Goal: Entertainment & Leisure: Consume media (video, audio)

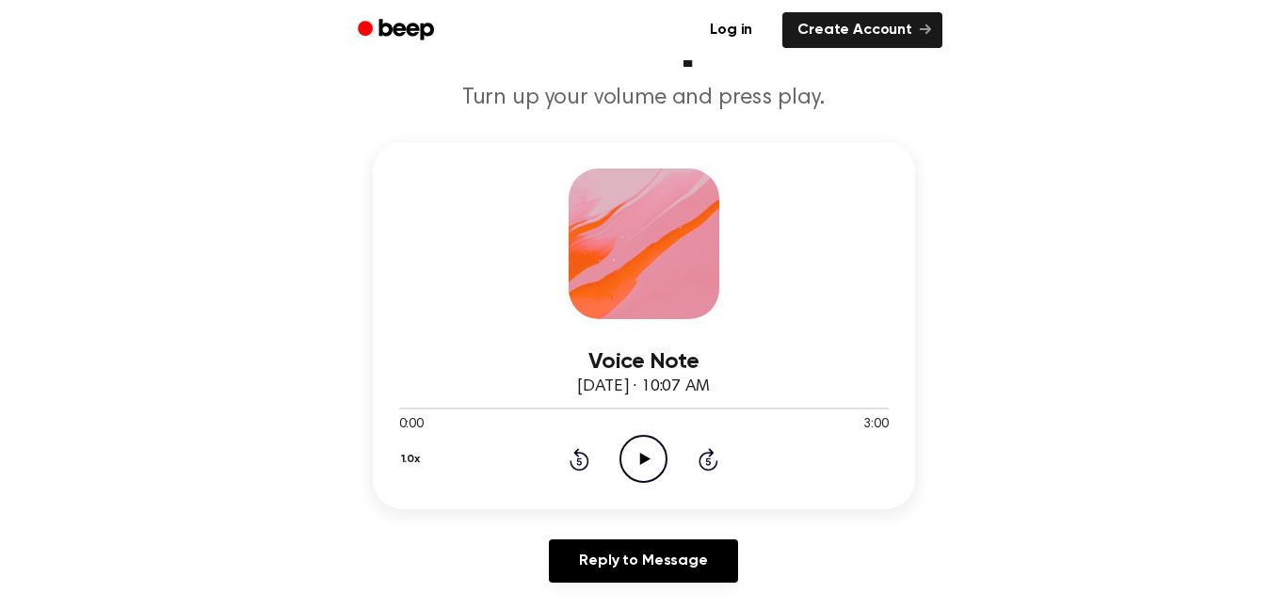
scroll to position [181, 0]
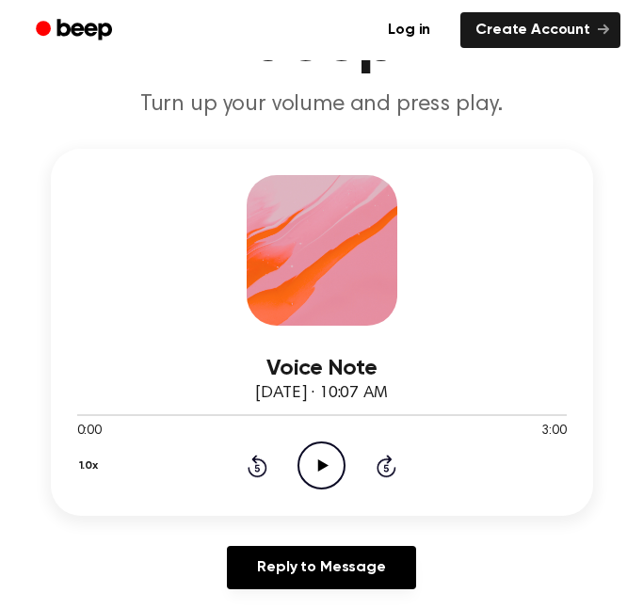
click at [317, 469] on icon "Play Audio" at bounding box center [322, 466] width 48 height 48
click at [581, 114] on p "Turn up your volume and press play." at bounding box center [322, 104] width 598 height 28
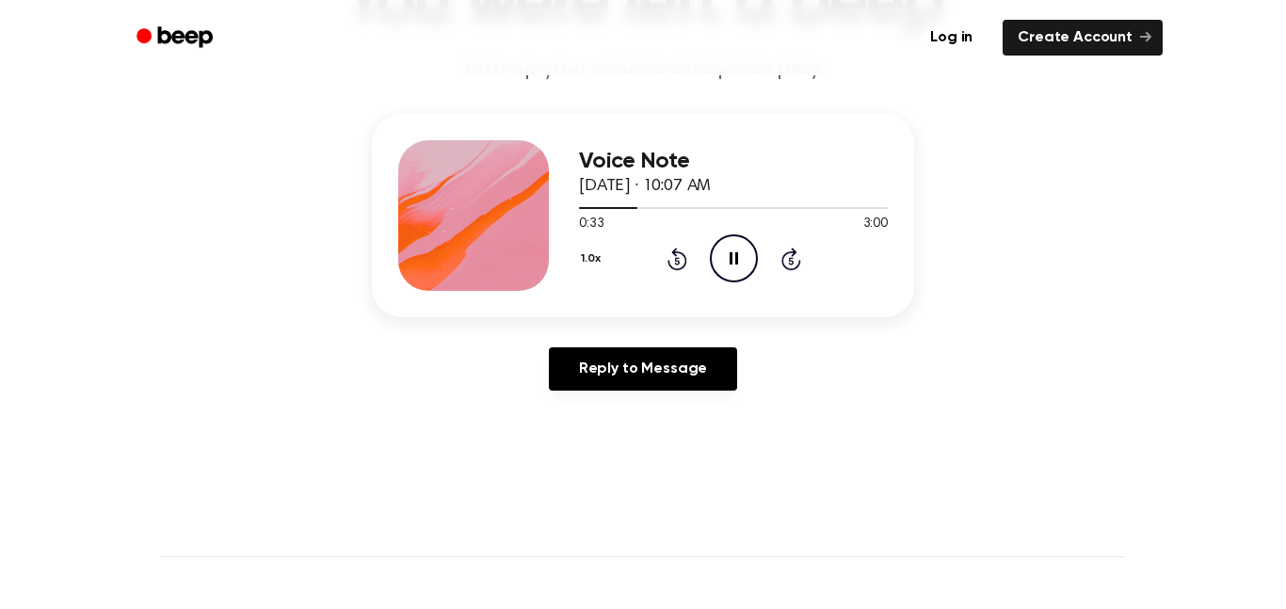
click at [736, 262] on icon at bounding box center [734, 258] width 8 height 12
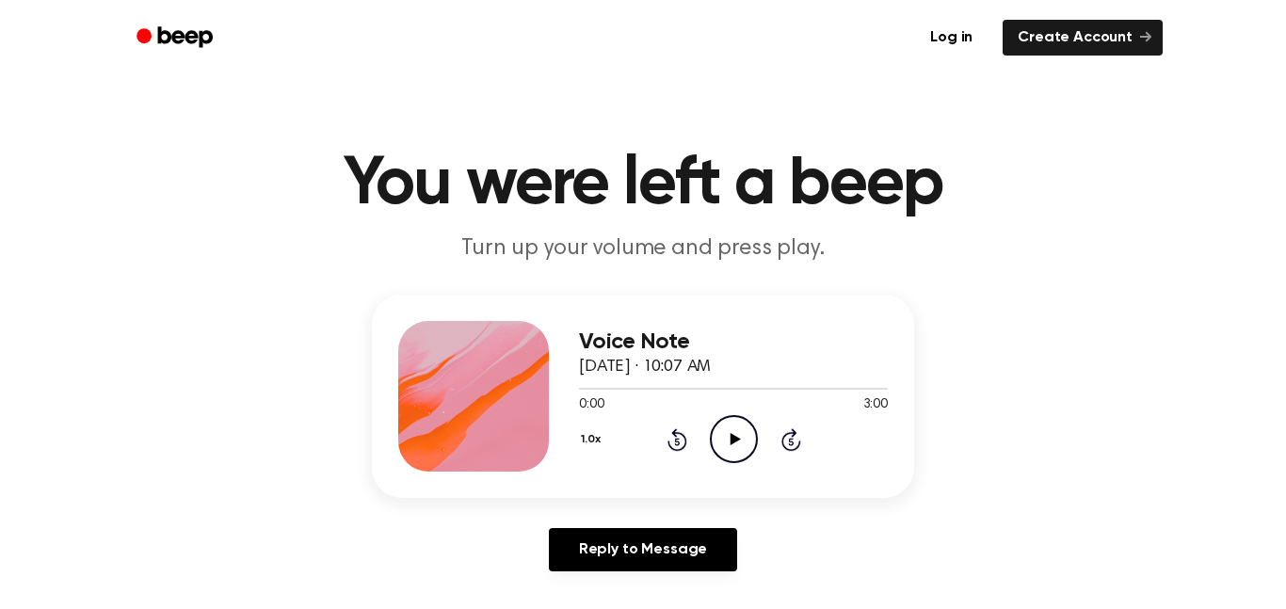
click at [728, 438] on icon "Play Audio" at bounding box center [734, 439] width 48 height 48
click at [731, 441] on icon at bounding box center [734, 439] width 8 height 12
click at [731, 441] on icon at bounding box center [735, 439] width 10 height 12
click at [731, 441] on icon at bounding box center [734, 439] width 8 height 12
click at [731, 441] on icon at bounding box center [735, 439] width 10 height 12
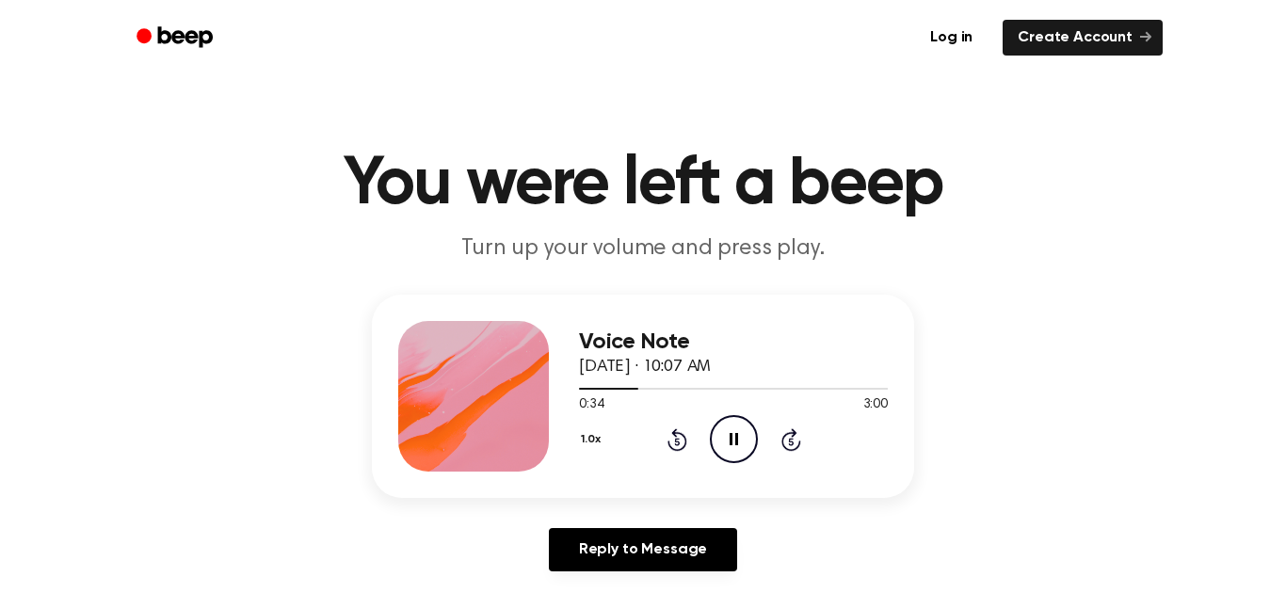
click at [730, 442] on icon at bounding box center [734, 439] width 8 height 12
click at [729, 439] on icon "Play Audio" at bounding box center [734, 439] width 48 height 48
click at [730, 439] on icon at bounding box center [734, 439] width 8 height 12
click at [672, 428] on icon "Rewind 5 seconds" at bounding box center [677, 440] width 21 height 24
click at [673, 436] on icon "Rewind 5 seconds" at bounding box center [677, 440] width 21 height 24
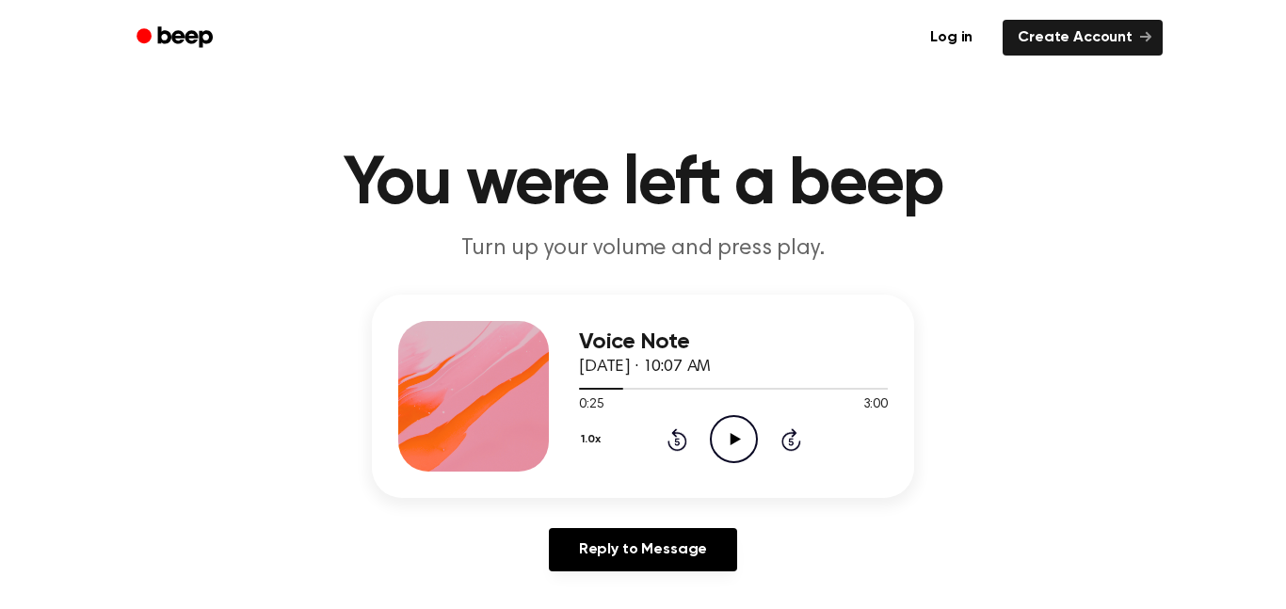
click at [736, 435] on icon "Play Audio" at bounding box center [734, 439] width 48 height 48
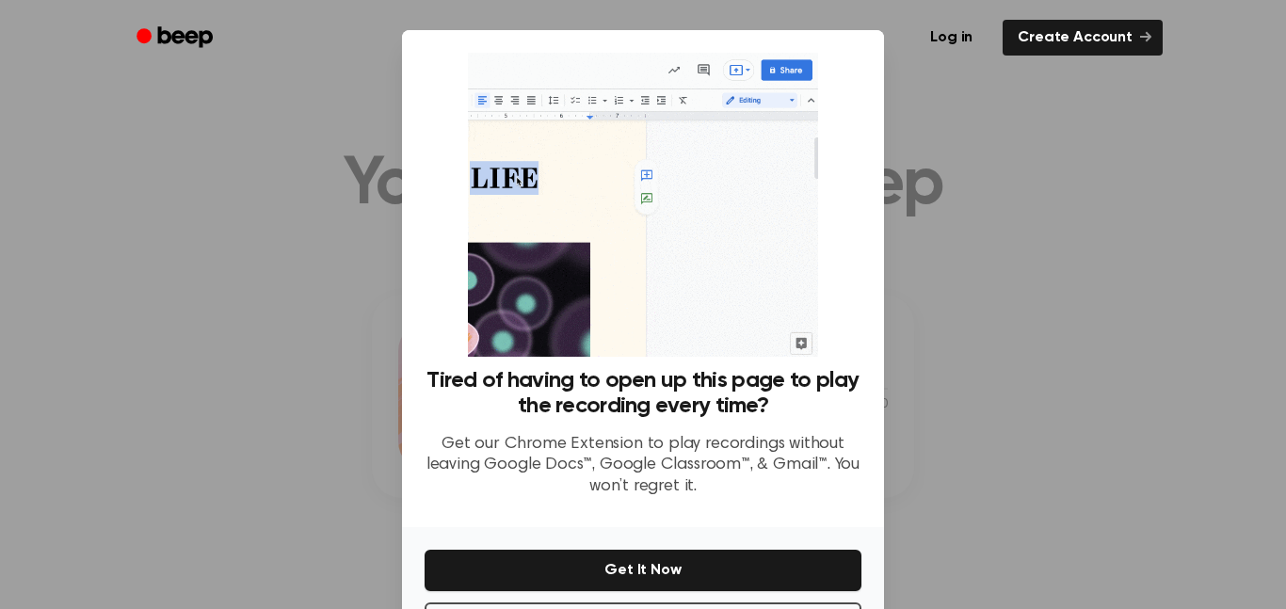
click at [895, 316] on div at bounding box center [643, 304] width 1286 height 609
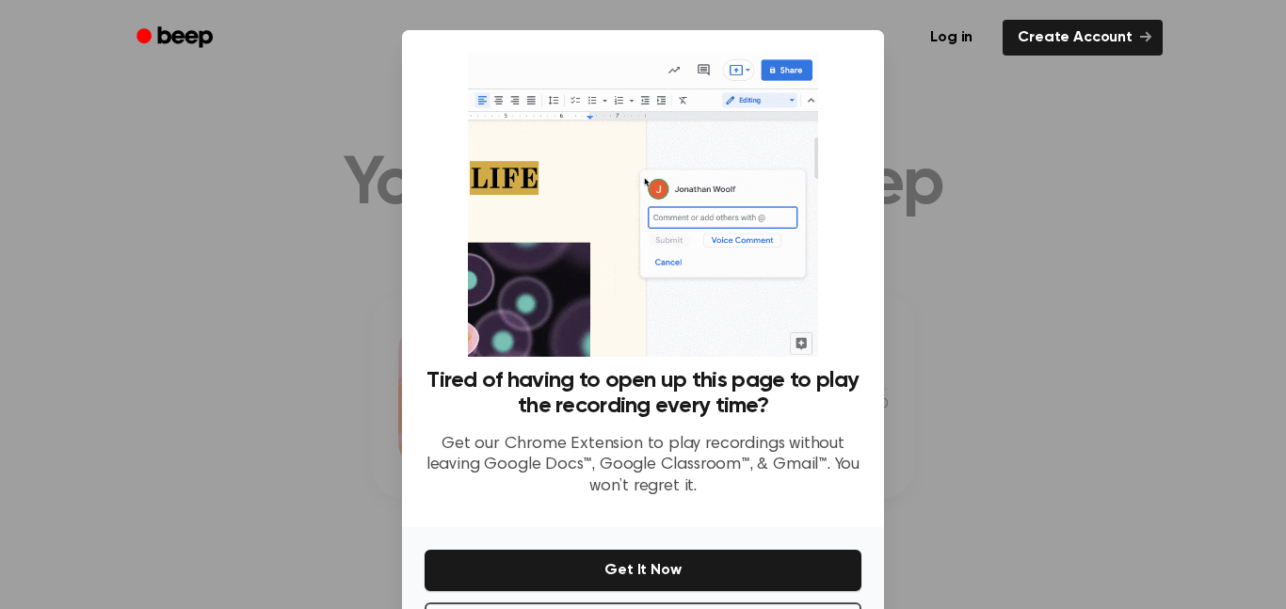
click at [895, 316] on div at bounding box center [643, 304] width 1286 height 609
click at [1038, 213] on div at bounding box center [643, 304] width 1286 height 609
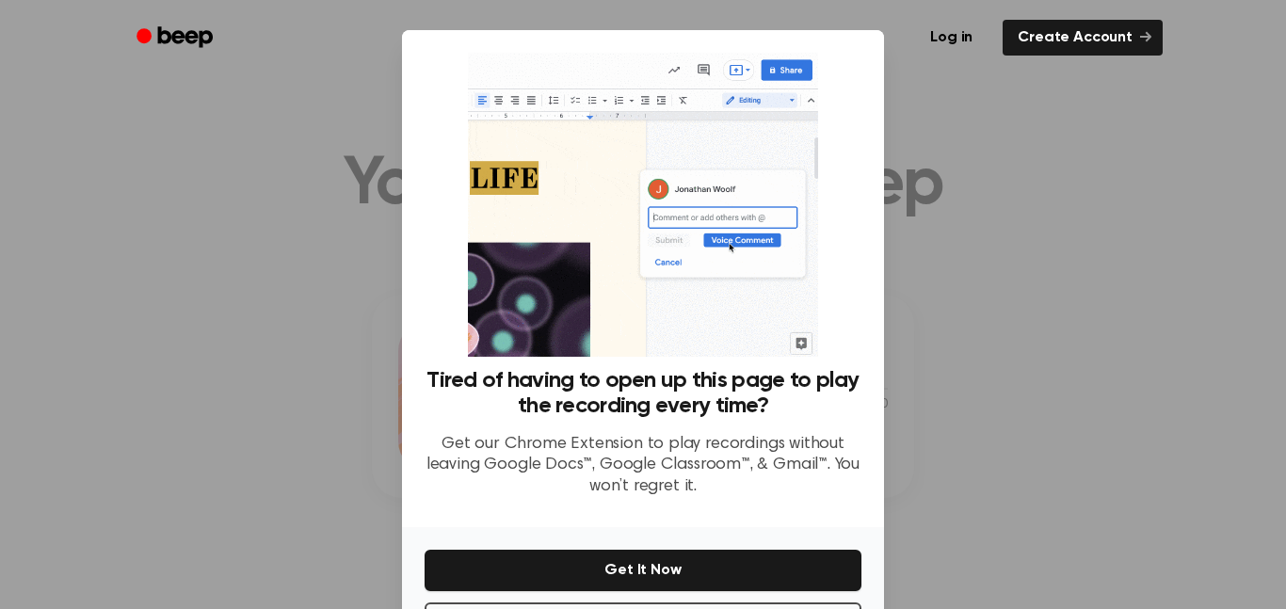
click at [1038, 213] on div at bounding box center [643, 304] width 1286 height 609
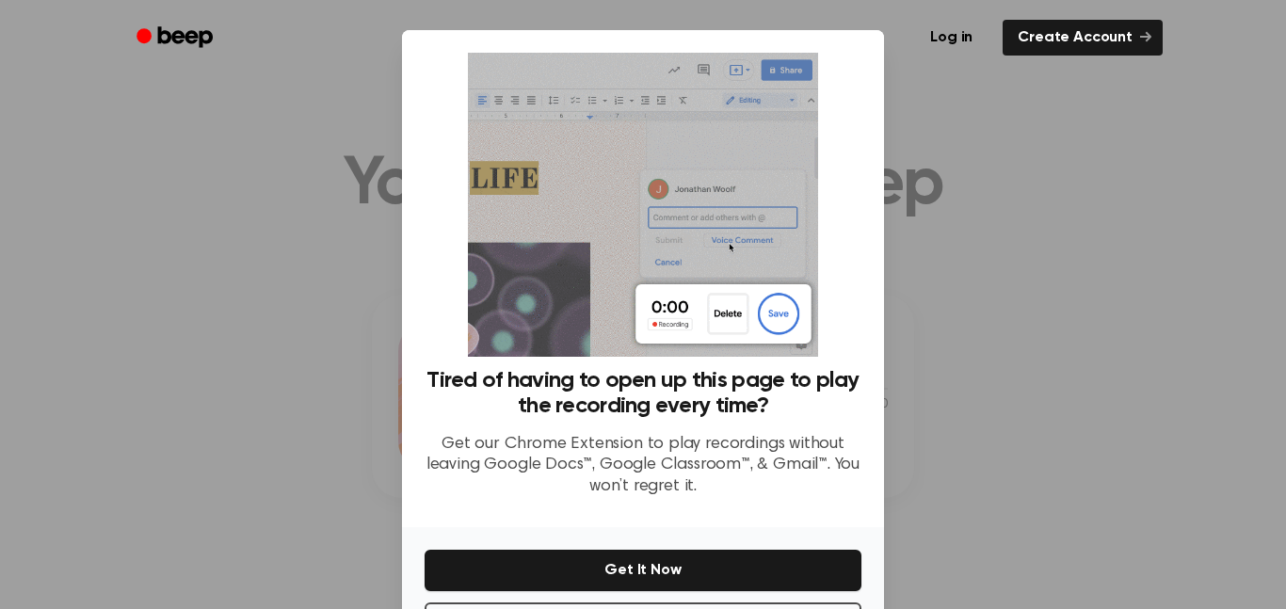
click at [1038, 213] on div at bounding box center [643, 304] width 1286 height 609
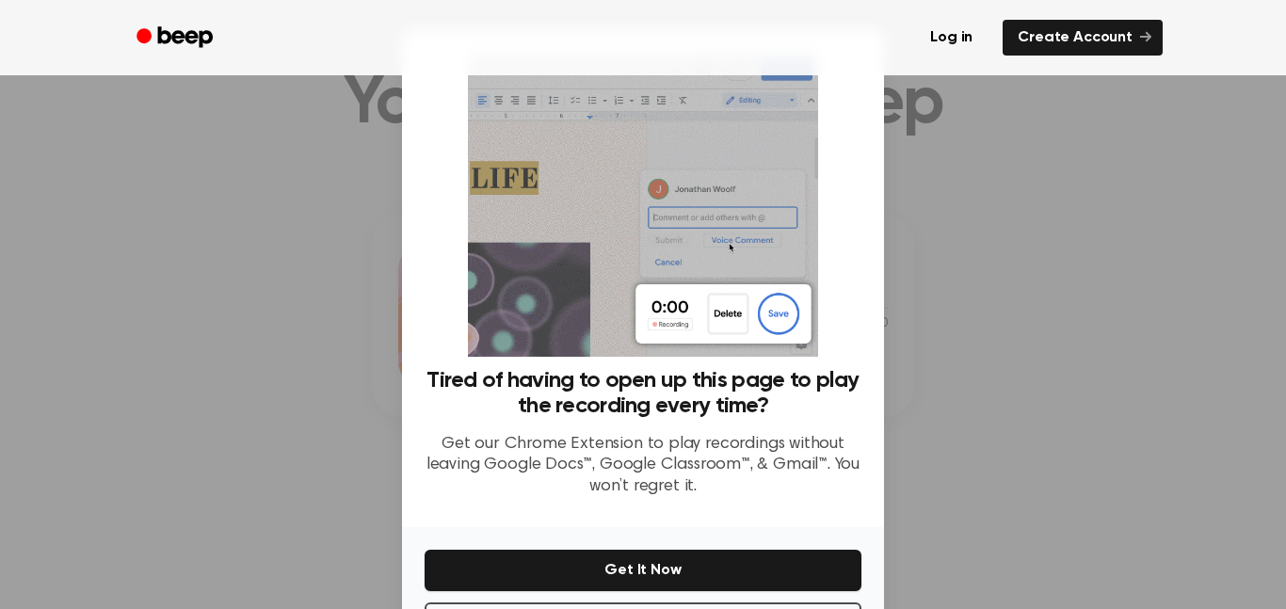
scroll to position [78, 0]
click at [1038, 213] on div at bounding box center [643, 304] width 1286 height 609
click at [302, 235] on div at bounding box center [643, 304] width 1286 height 609
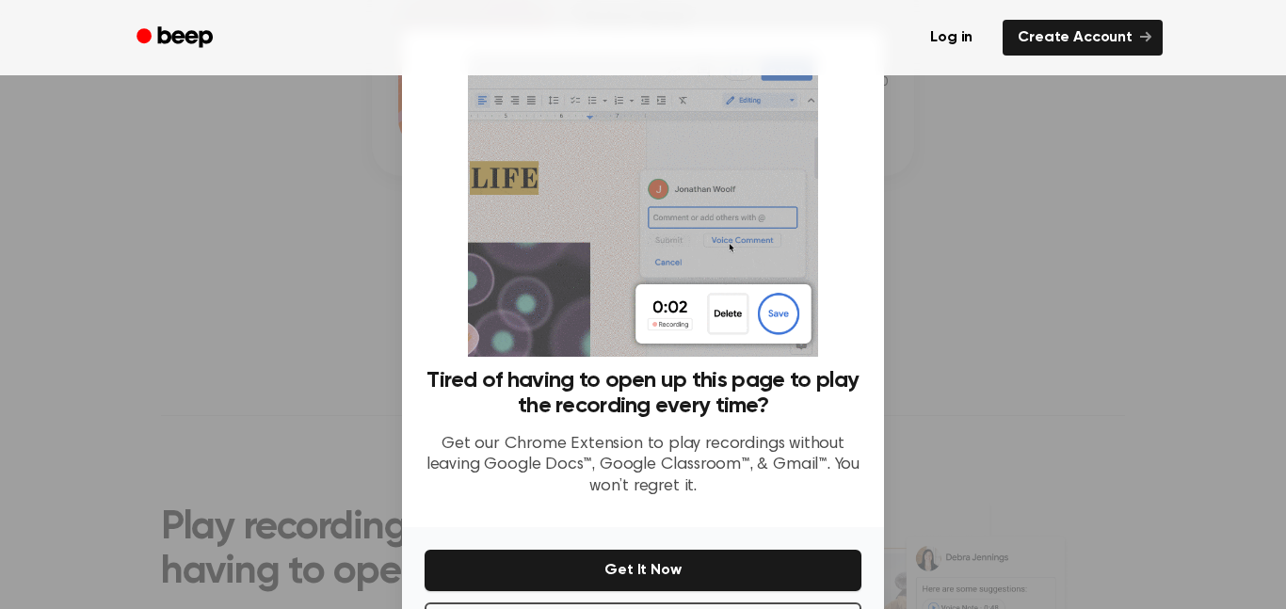
scroll to position [336, 0]
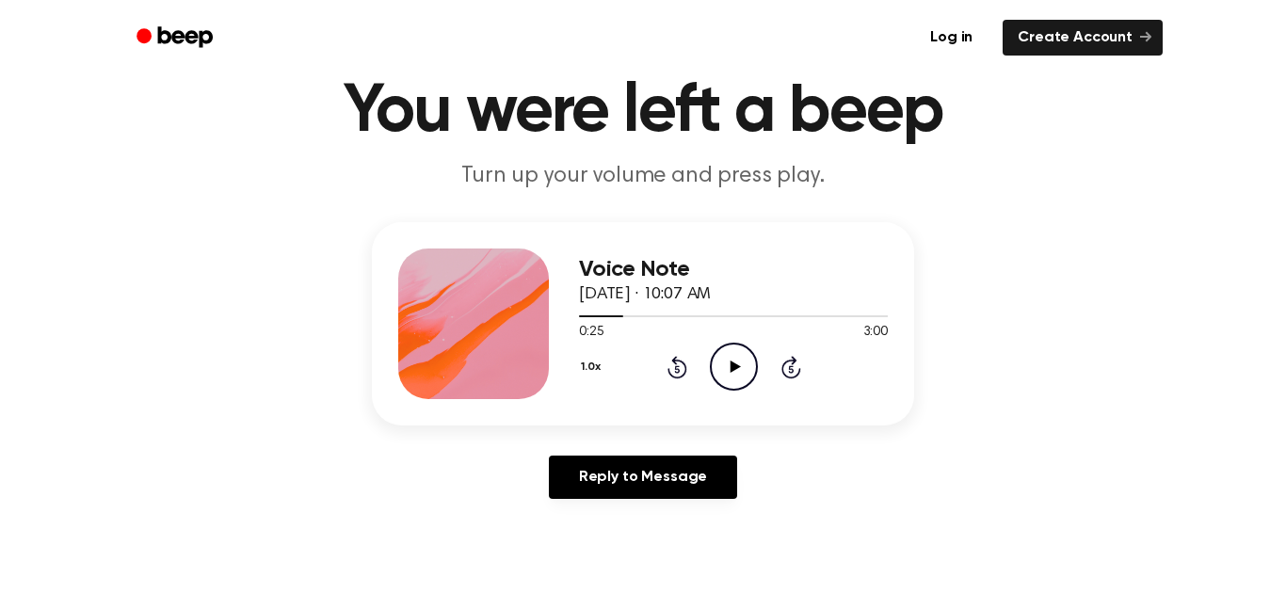
scroll to position [46, 0]
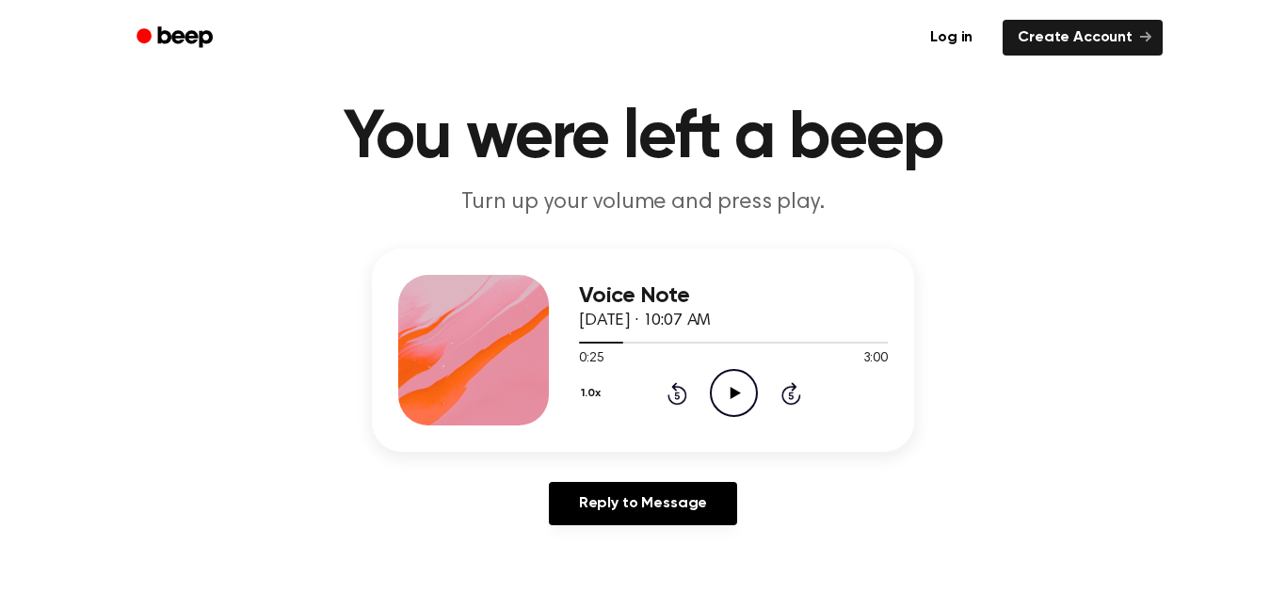
click at [739, 400] on icon "Play Audio" at bounding box center [734, 393] width 48 height 48
click at [740, 403] on icon "Pause Audio" at bounding box center [734, 393] width 48 height 48
click at [740, 403] on icon "Play Audio" at bounding box center [734, 393] width 48 height 48
click at [675, 383] on icon at bounding box center [678, 393] width 20 height 23
click at [671, 389] on icon "Rewind 5 seconds" at bounding box center [677, 393] width 21 height 24
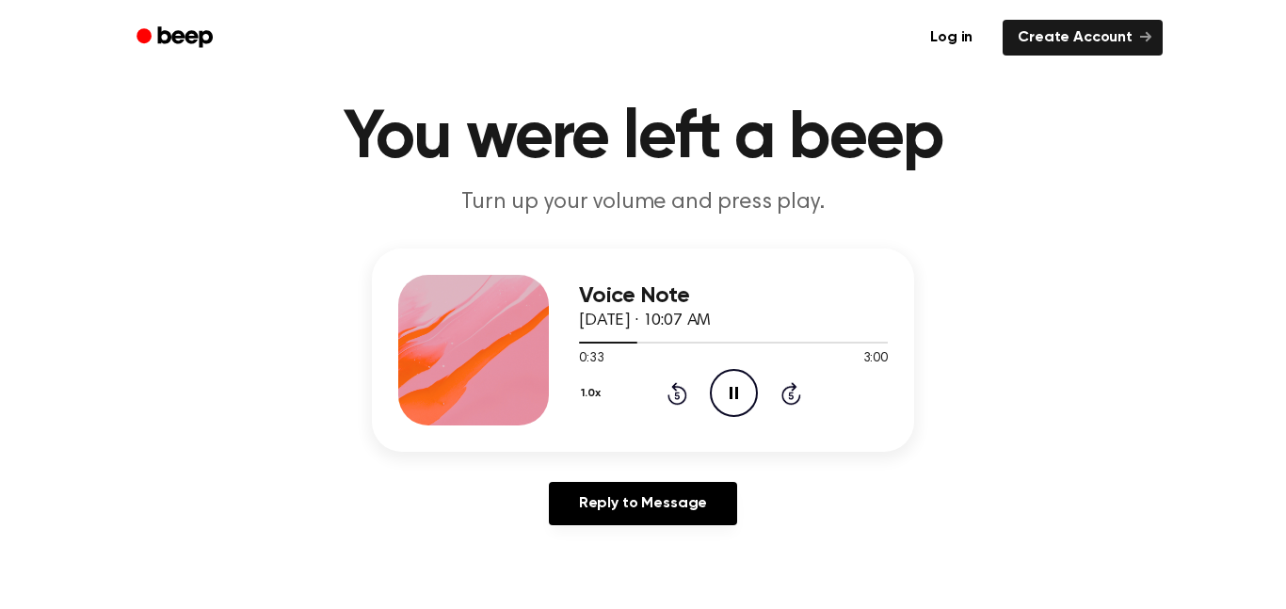
click at [720, 391] on icon "Pause Audio" at bounding box center [734, 393] width 48 height 48
click at [720, 391] on icon "Play Audio" at bounding box center [734, 393] width 48 height 48
click at [685, 389] on icon "Rewind 5 seconds" at bounding box center [677, 393] width 21 height 24
click at [732, 393] on icon "Pause Audio" at bounding box center [734, 393] width 48 height 48
click at [679, 394] on icon "Rewind 5 seconds" at bounding box center [677, 393] width 21 height 24
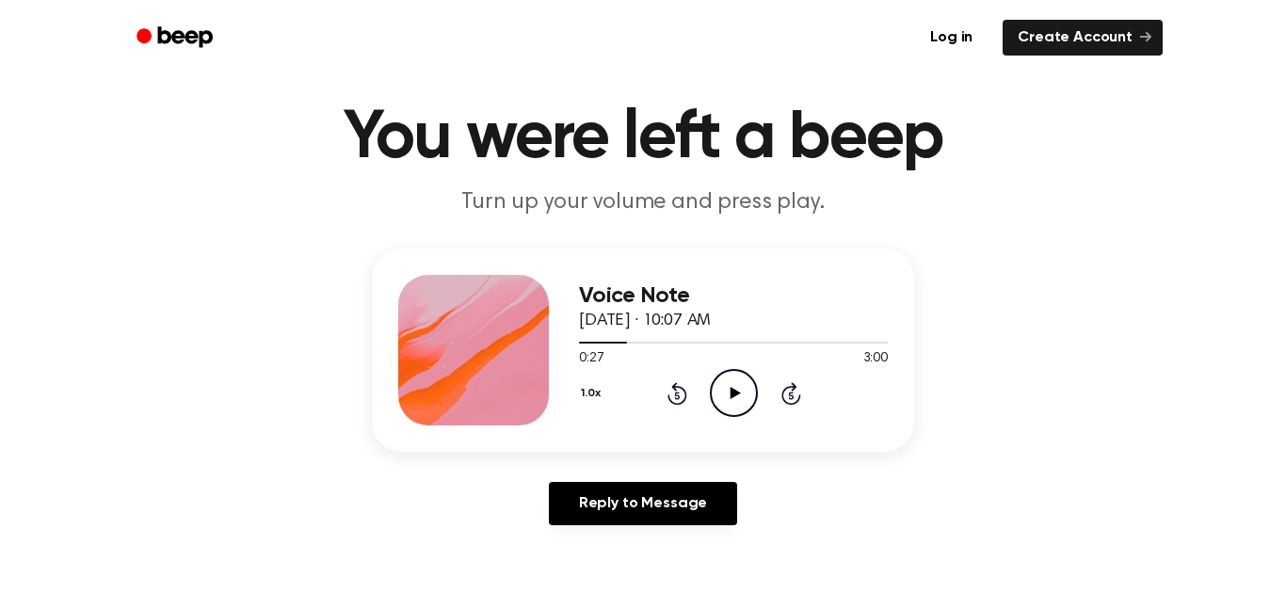
click at [679, 394] on icon "Rewind 5 seconds" at bounding box center [677, 393] width 21 height 24
click at [763, 386] on div "1.0x Rewind 5 seconds Play Audio Skip 5 seconds" at bounding box center [733, 393] width 309 height 48
click at [740, 389] on icon "Play Audio" at bounding box center [734, 393] width 48 height 48
click at [730, 388] on icon at bounding box center [734, 393] width 8 height 12
click at [729, 388] on icon "Play Audio" at bounding box center [734, 393] width 48 height 48
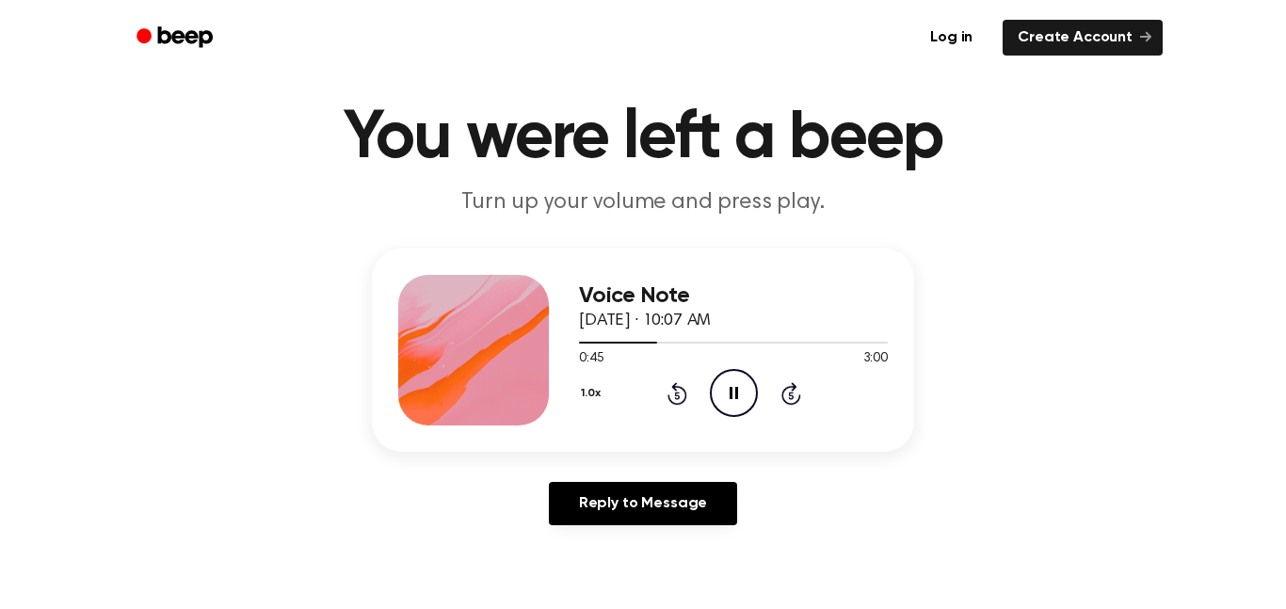
click at [730, 388] on icon at bounding box center [734, 393] width 8 height 12
click at [672, 392] on icon "Rewind 5 seconds" at bounding box center [677, 393] width 21 height 24
click at [722, 390] on icon "Play Audio" at bounding box center [734, 393] width 48 height 48
click at [671, 393] on icon "Rewind 5 seconds" at bounding box center [677, 393] width 21 height 24
click at [728, 399] on icon "Pause Audio" at bounding box center [734, 393] width 48 height 48
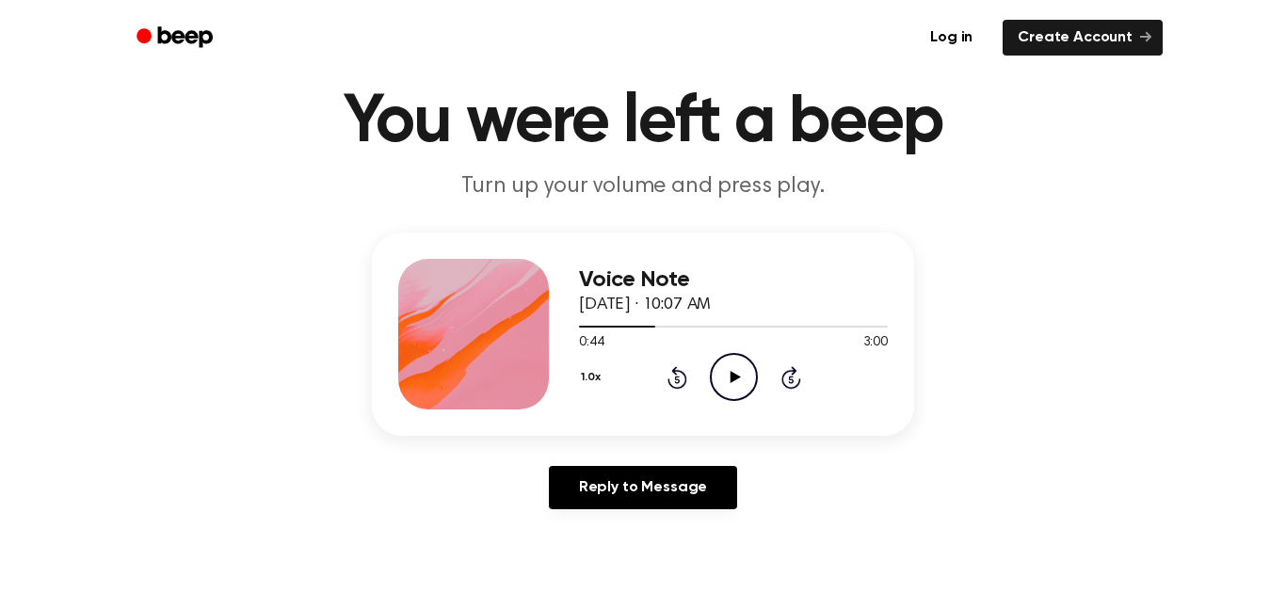
scroll to position [57, 0]
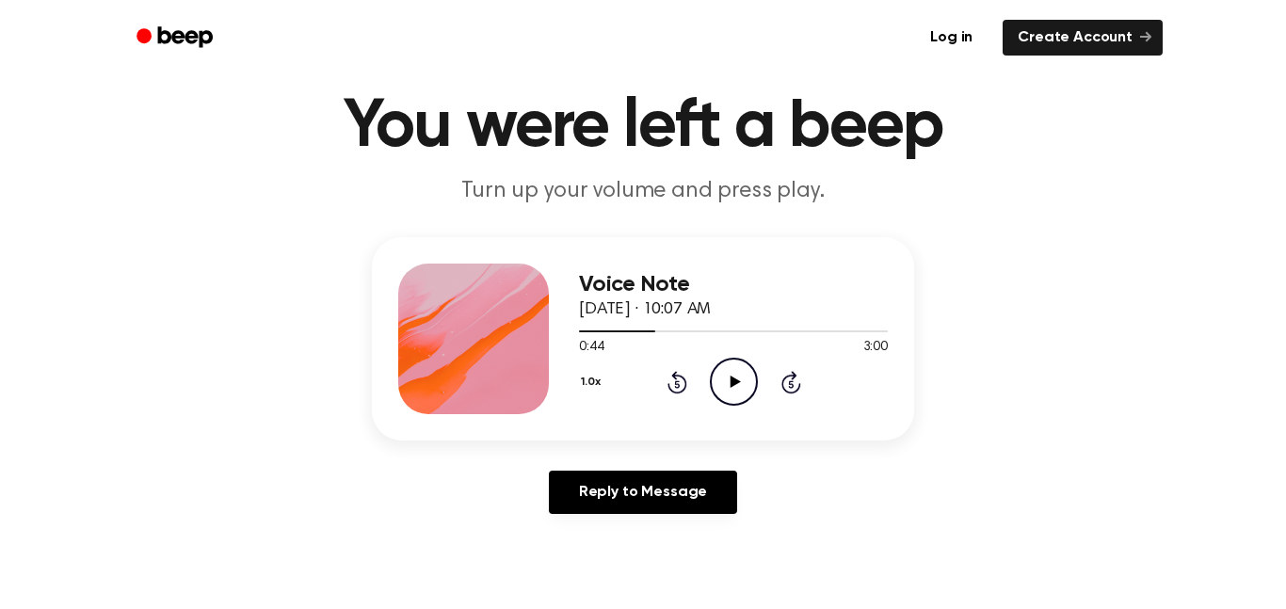
click at [730, 388] on icon at bounding box center [735, 382] width 10 height 12
click at [730, 388] on icon at bounding box center [734, 382] width 8 height 12
click at [731, 380] on icon at bounding box center [735, 382] width 10 height 12
click at [733, 384] on icon "Pause Audio" at bounding box center [734, 382] width 48 height 48
click at [733, 384] on icon at bounding box center [735, 382] width 10 height 12
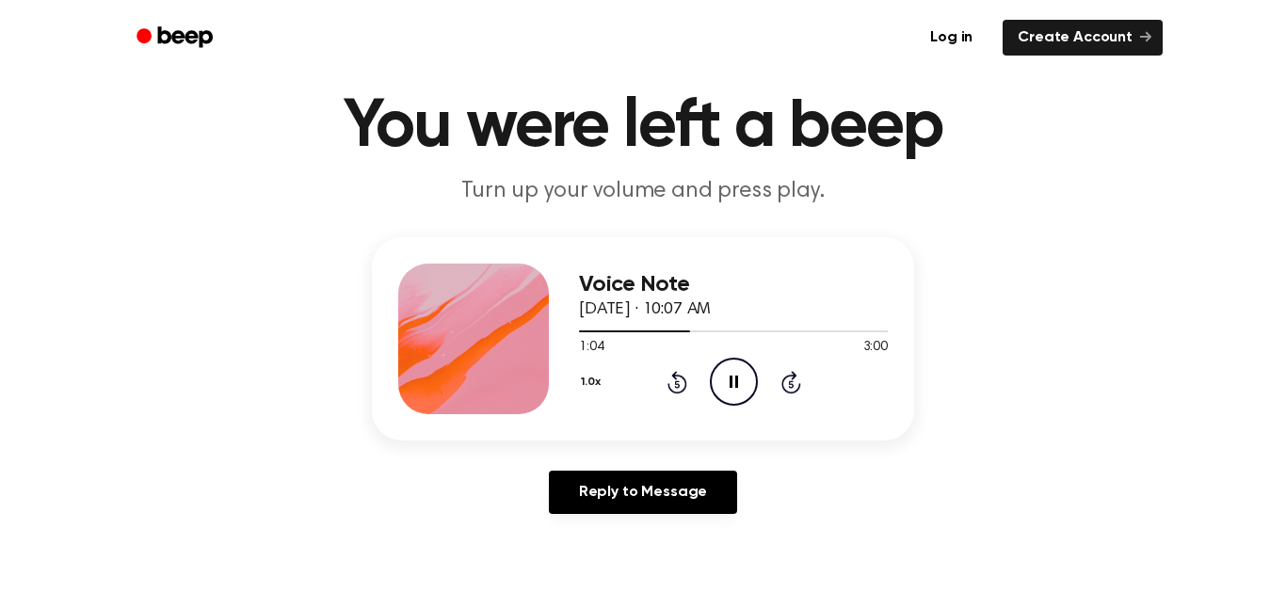
click at [733, 384] on icon "Pause Audio" at bounding box center [734, 382] width 48 height 48
click at [733, 384] on icon at bounding box center [735, 382] width 10 height 12
click at [733, 384] on icon "Pause Audio" at bounding box center [734, 382] width 48 height 48
click at [733, 384] on icon at bounding box center [735, 382] width 10 height 12
click at [733, 384] on icon "Pause Audio" at bounding box center [734, 382] width 48 height 48
